Goal: Transaction & Acquisition: Download file/media

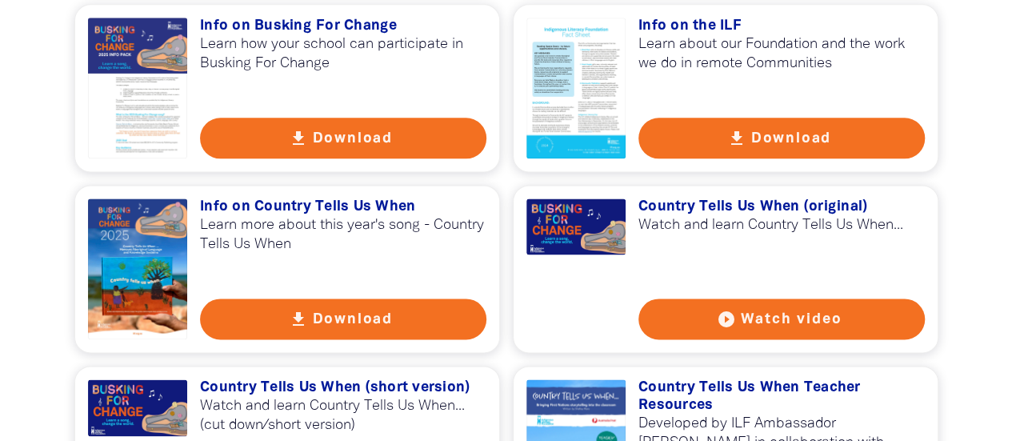
scroll to position [1080, 0]
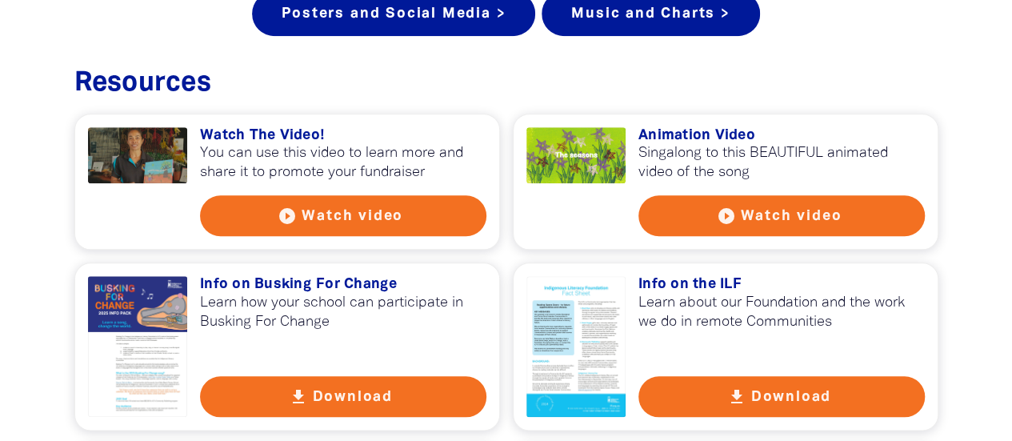
scroll to position [710, 0]
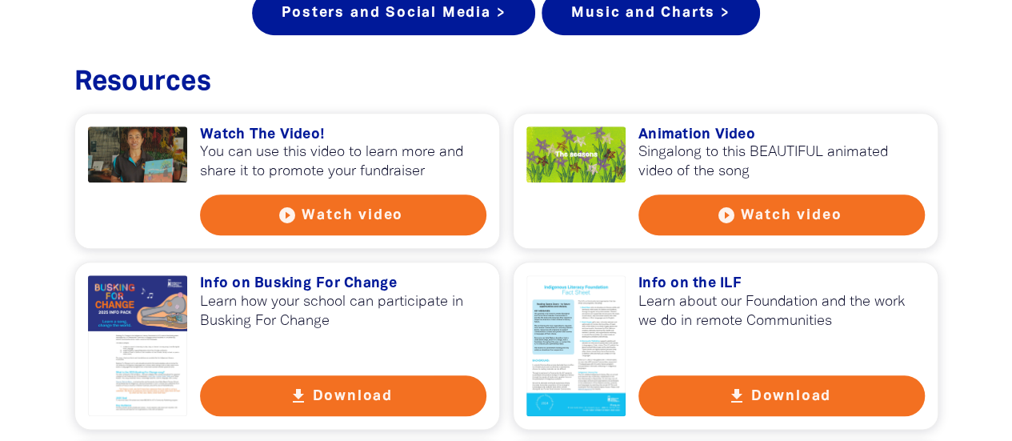
click at [778, 202] on button "play_circle_filled Watch video" at bounding box center [781, 214] width 286 height 41
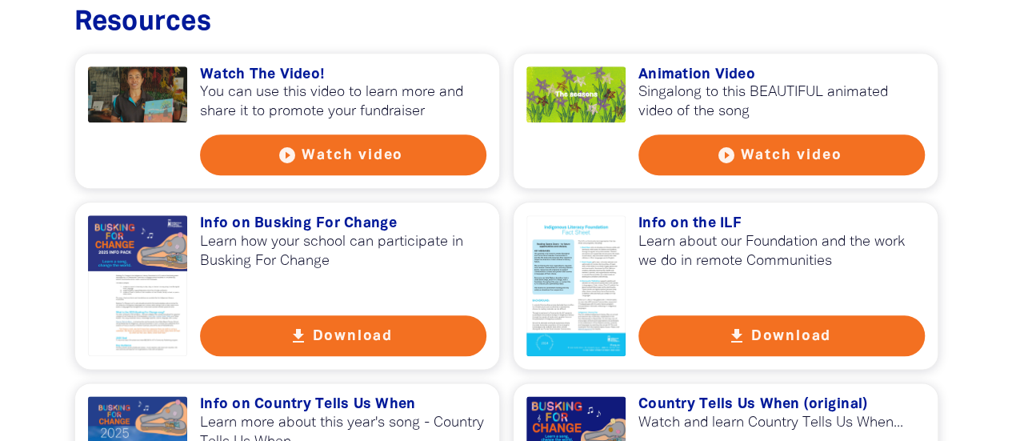
scroll to position [770, 0]
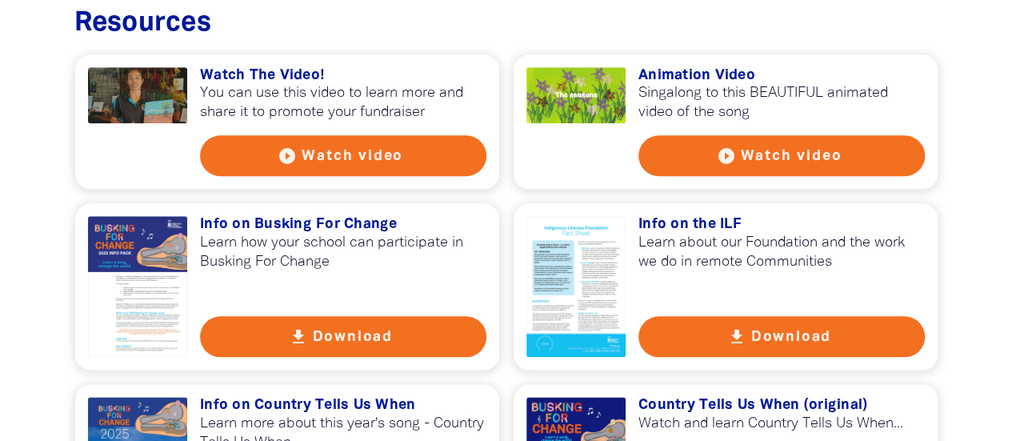
click at [275, 354] on button "get_app Download" at bounding box center [343, 336] width 286 height 41
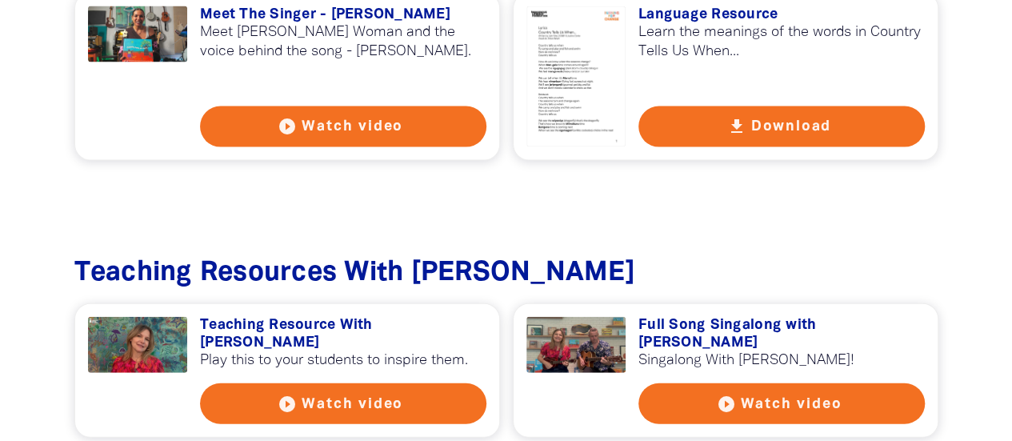
scroll to position [1691, 0]
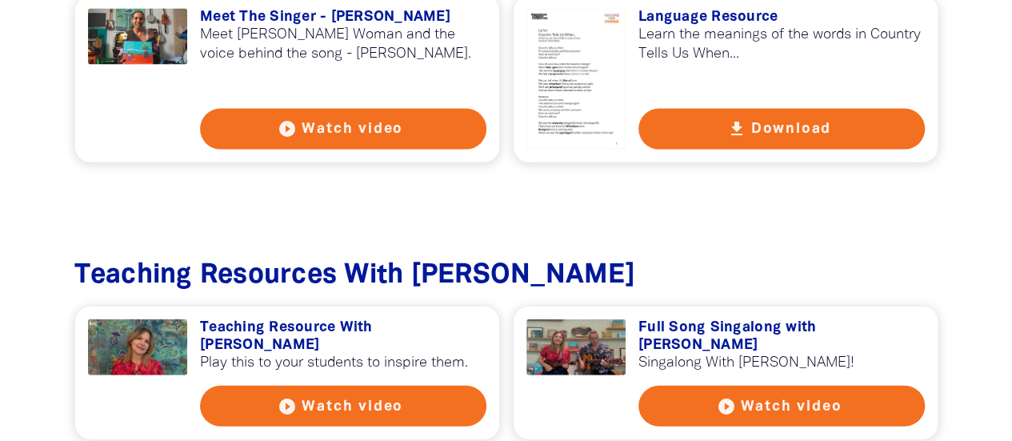
click at [284, 397] on icon "play_circle_filled" at bounding box center [287, 406] width 19 height 19
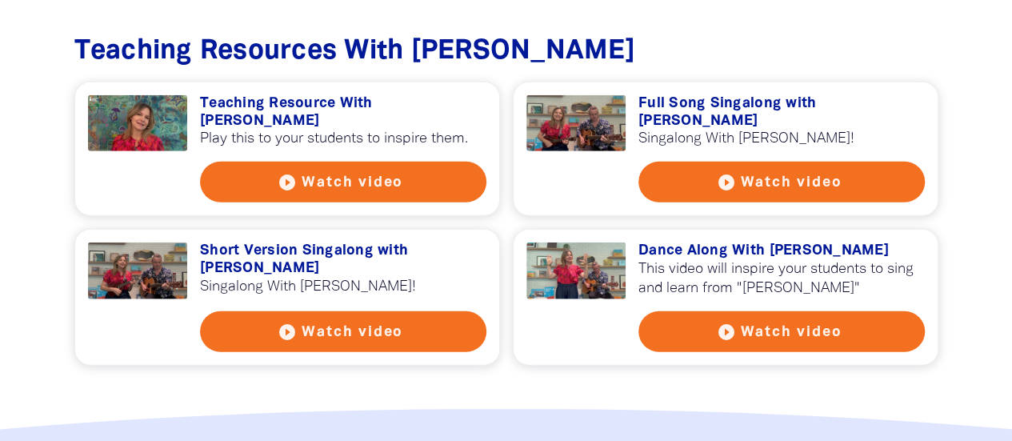
scroll to position [1927, 0]
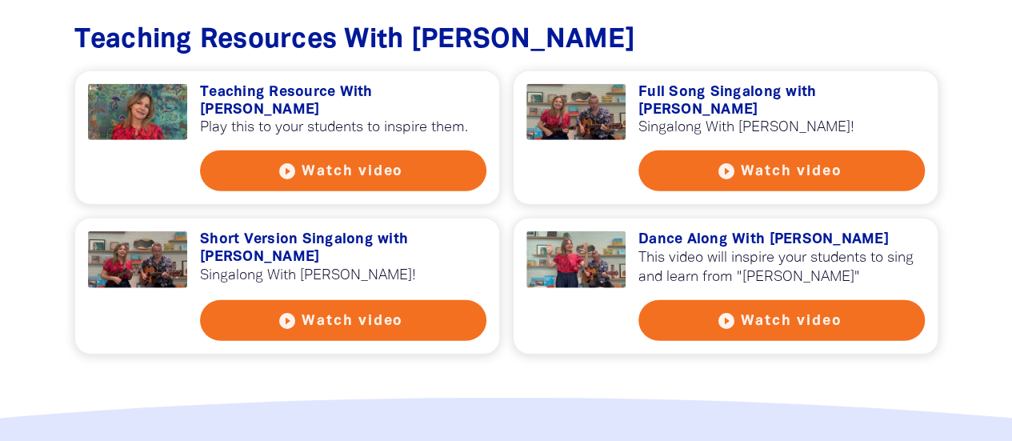
click at [710, 152] on button "play_circle_filled Watch video" at bounding box center [781, 170] width 286 height 41
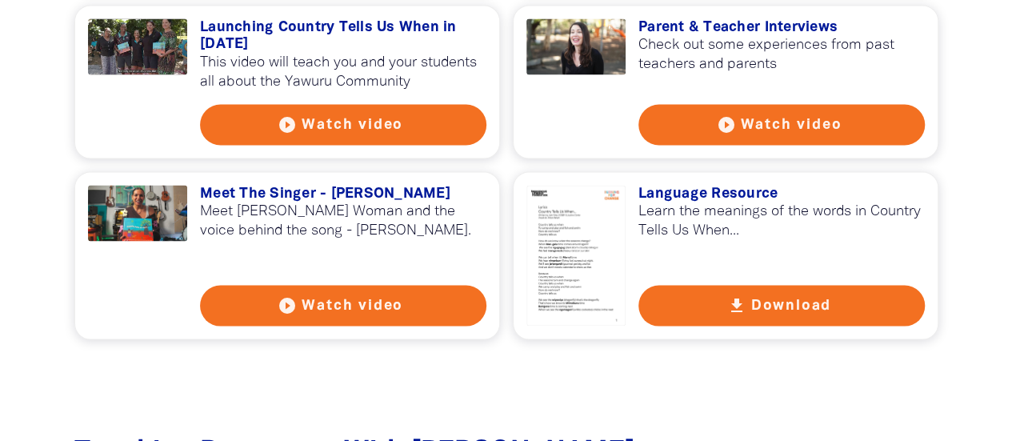
scroll to position [1516, 0]
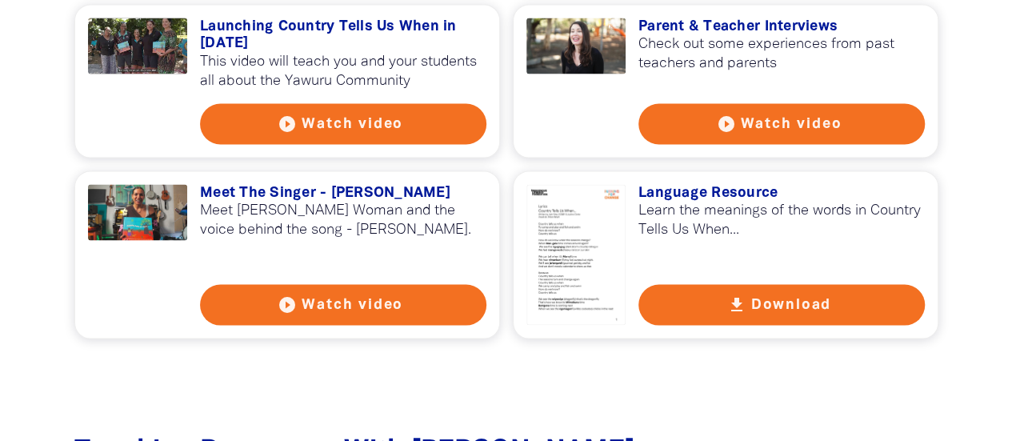
click at [667, 284] on button "get_app Download" at bounding box center [781, 304] width 286 height 41
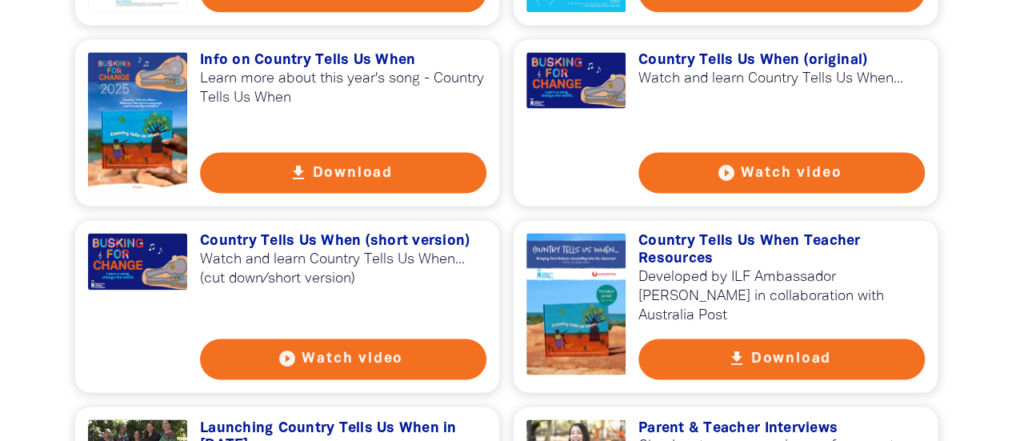
scroll to position [1115, 0]
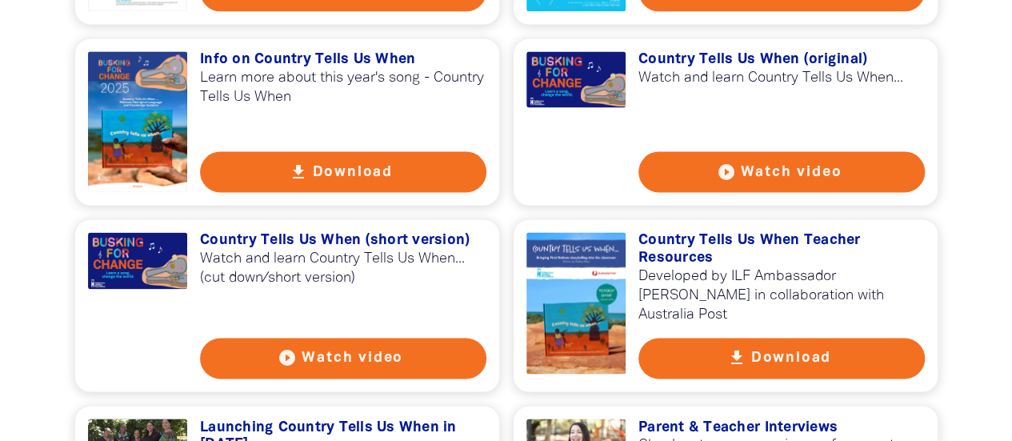
click at [696, 358] on button "get_app Download" at bounding box center [781, 358] width 286 height 41
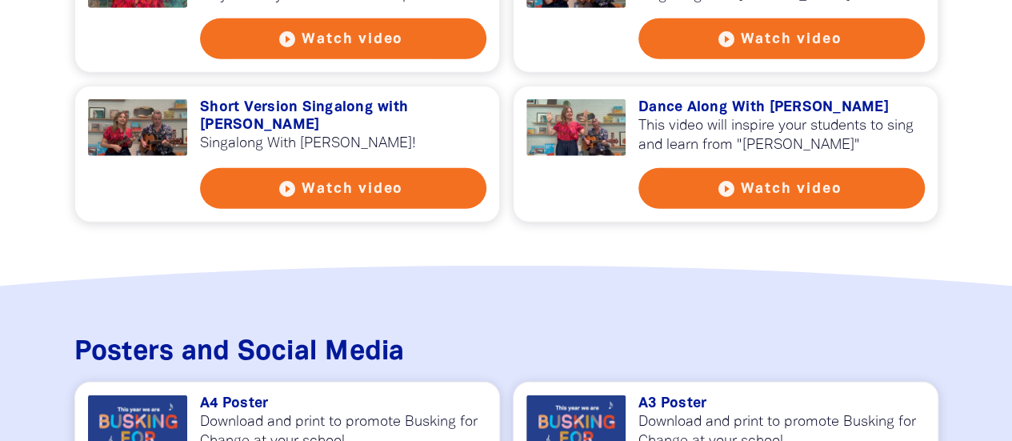
scroll to position [2059, 0]
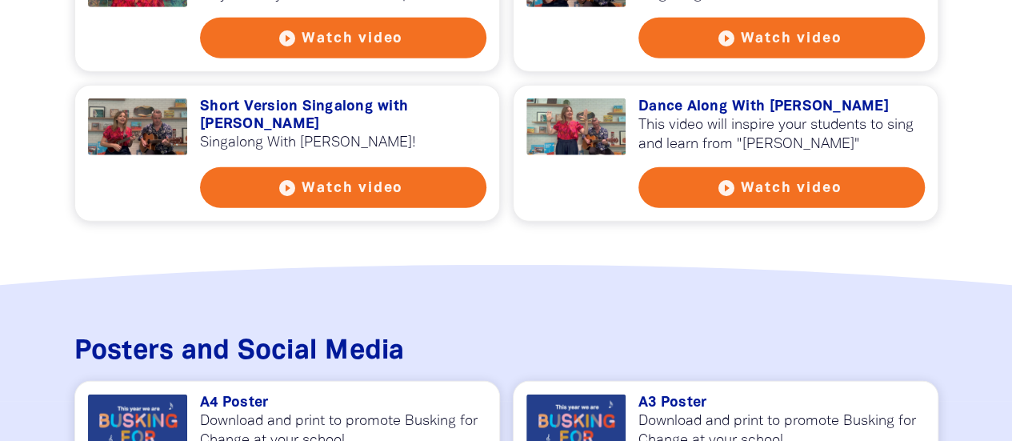
click at [667, 167] on button "play_circle_filled Watch video" at bounding box center [781, 187] width 286 height 41
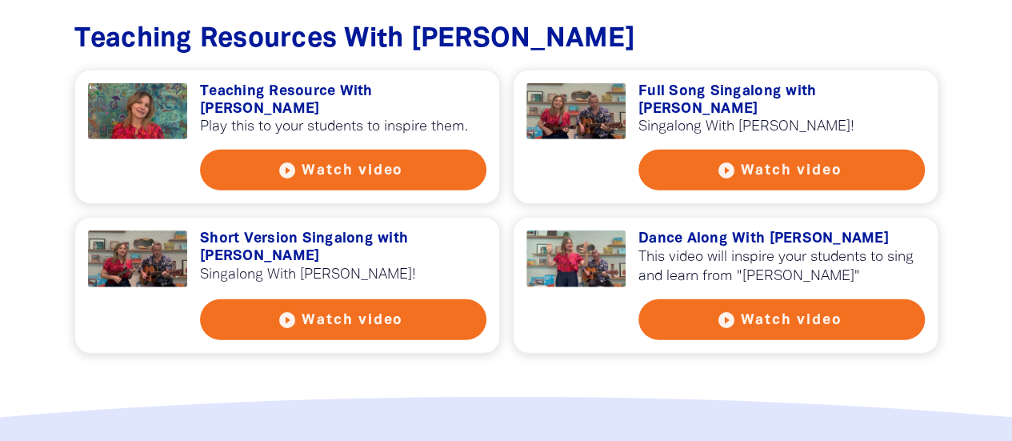
scroll to position [1847, 0]
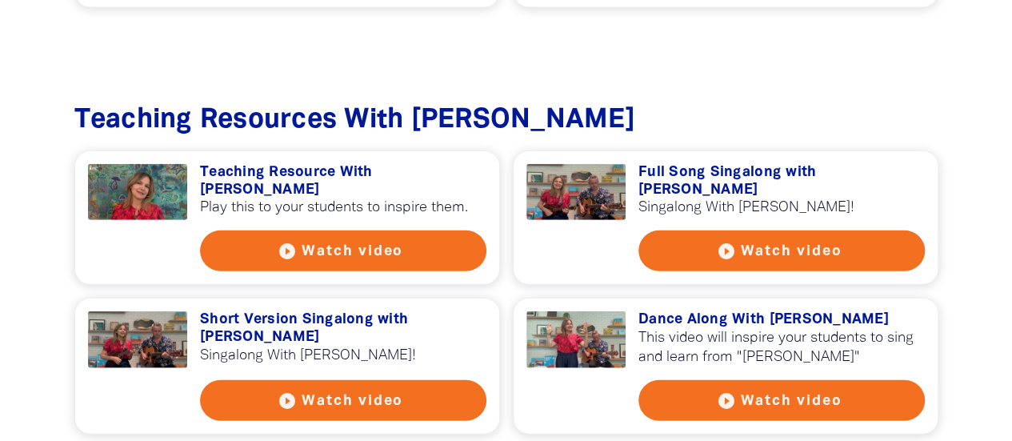
click at [722, 230] on button "play_circle_filled Watch video" at bounding box center [781, 250] width 286 height 41
click at [666, 380] on button "play_circle_filled Watch video" at bounding box center [781, 400] width 286 height 41
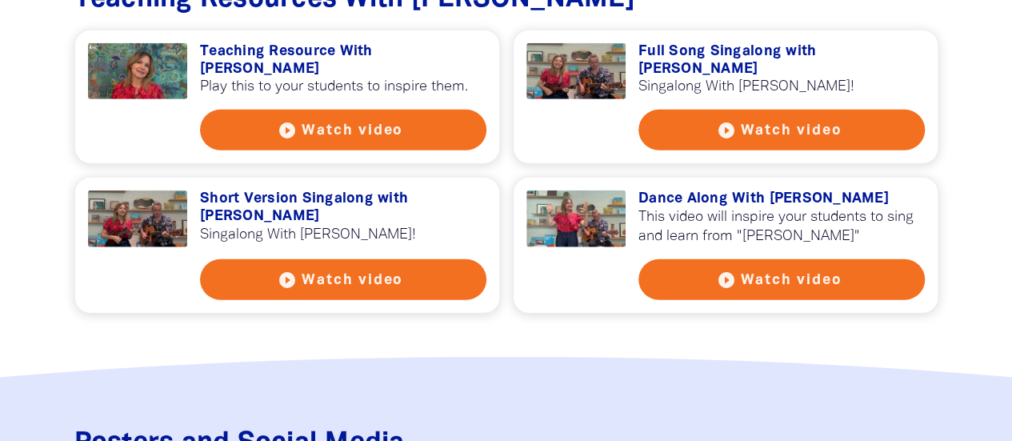
scroll to position [1968, 0]
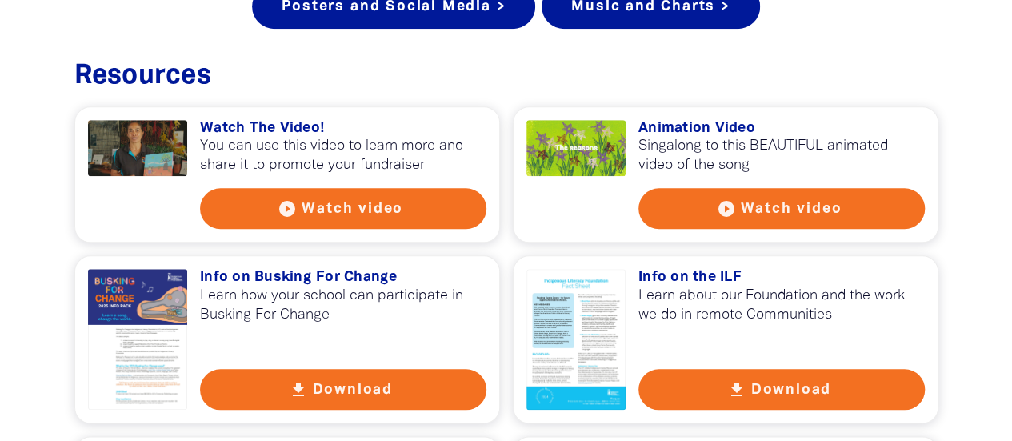
click at [818, 78] on h3 "Resources﻿" at bounding box center [506, 77] width 864 height 33
